Goal: Check status

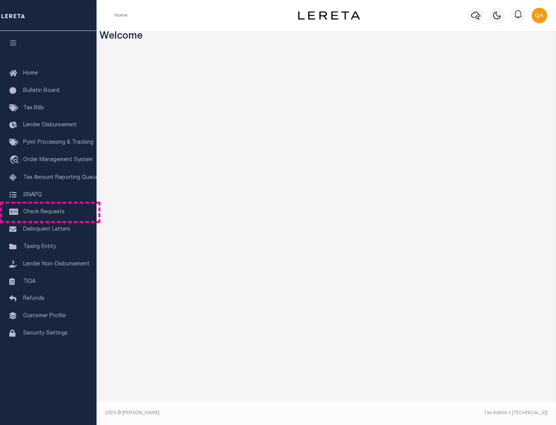
click at [48, 212] on span "Check Requests" at bounding box center [43, 211] width 41 height 5
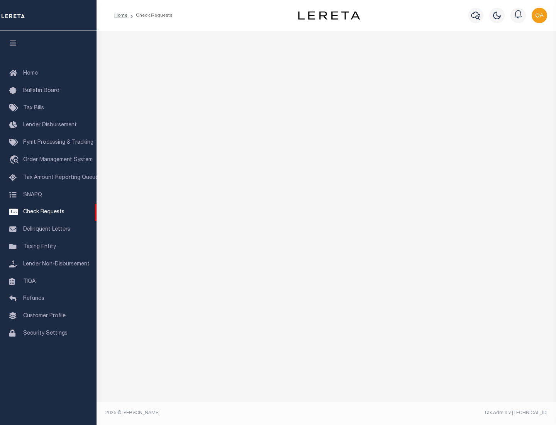
select select "50"
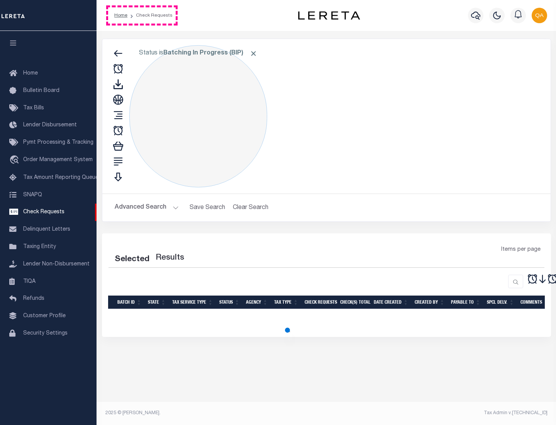
select select "50"
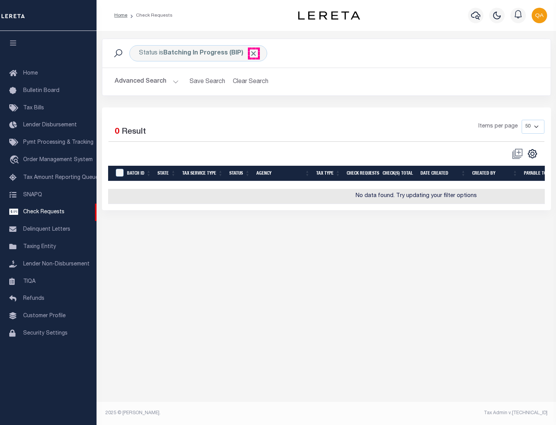
click at [254, 53] on span "Click to Remove" at bounding box center [254, 53] width 8 height 8
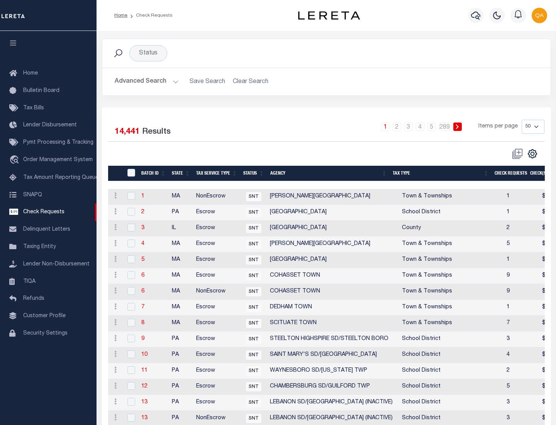
scroll to position [372, 0]
